Goal: Find contact information: Find contact information

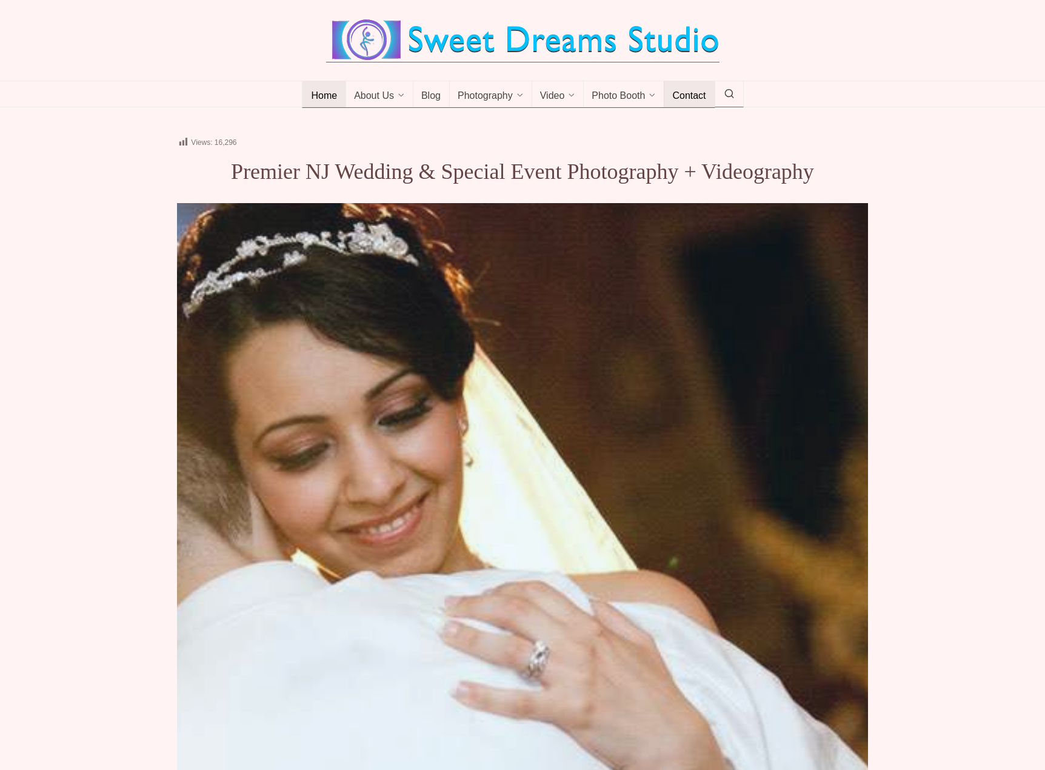
click at [683, 102] on span "Contact" at bounding box center [688, 96] width 33 height 12
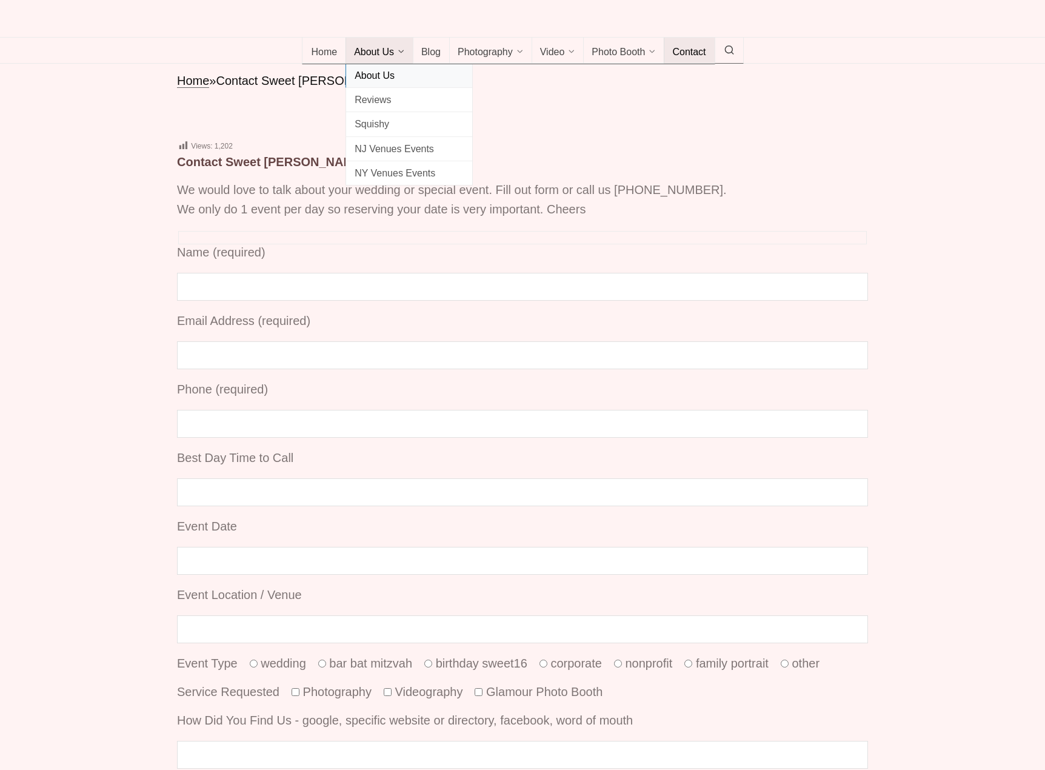
click at [366, 84] on span "About Us" at bounding box center [409, 75] width 109 height 16
